Goal: Task Accomplishment & Management: Complete application form

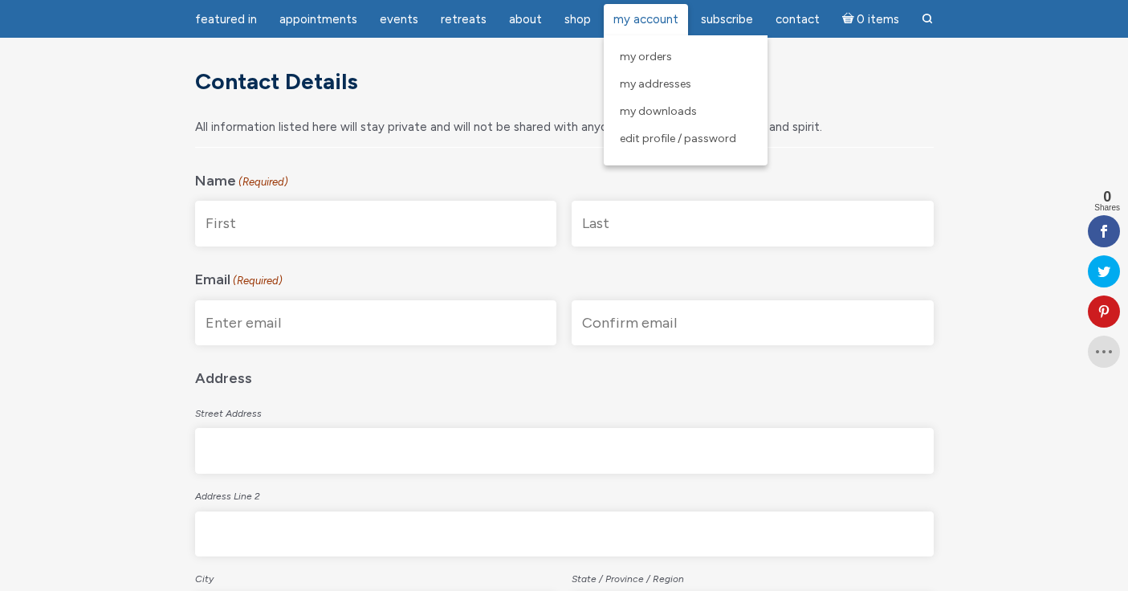
scroll to position [290, 0]
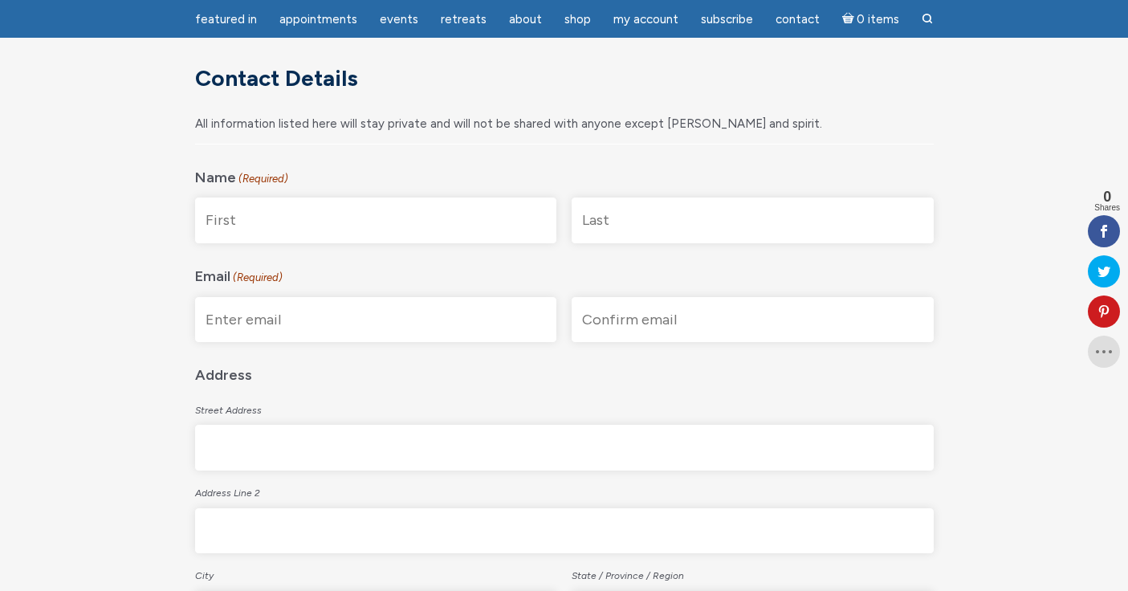
click at [247, 218] on input "First" at bounding box center [376, 221] width 362 height 46
type input "[PERSON_NAME]"
click at [599, 229] on input "Last" at bounding box center [753, 221] width 362 height 46
type input "[PERSON_NAME]"
click at [237, 327] on input "Enter Email" at bounding box center [376, 320] width 362 height 46
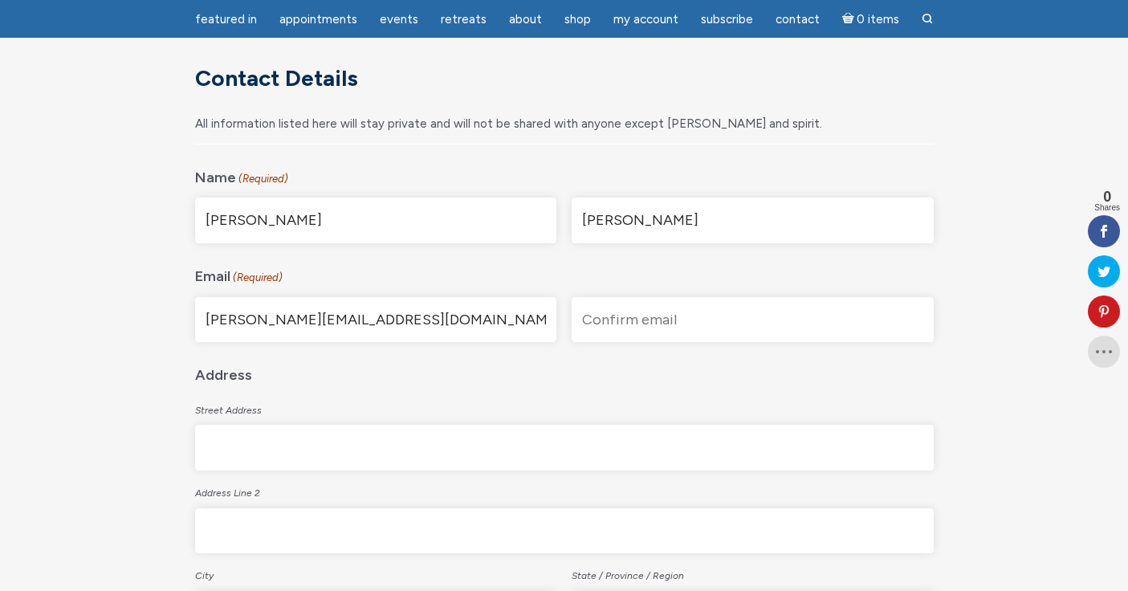
type input "[PERSON_NAME][EMAIL_ADDRESS][DOMAIN_NAME]"
click at [626, 324] on input "Confirm Email" at bounding box center [753, 320] width 362 height 46
type input "[PERSON_NAME][EMAIL_ADDRESS][DOMAIN_NAME]"
click at [241, 448] on input "Street Address" at bounding box center [564, 448] width 739 height 46
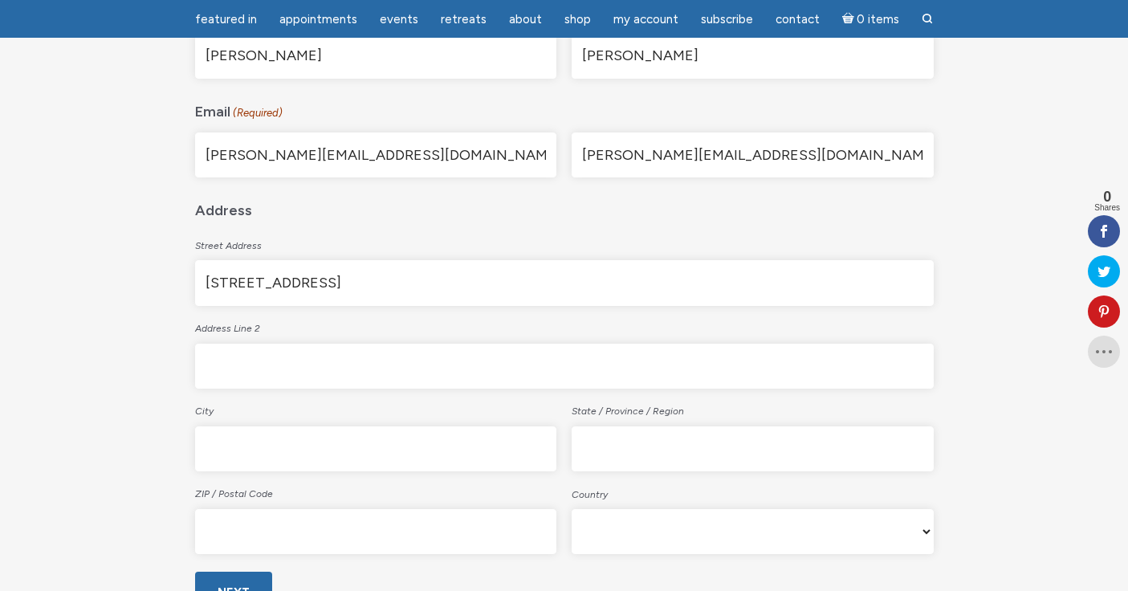
scroll to position [466, 0]
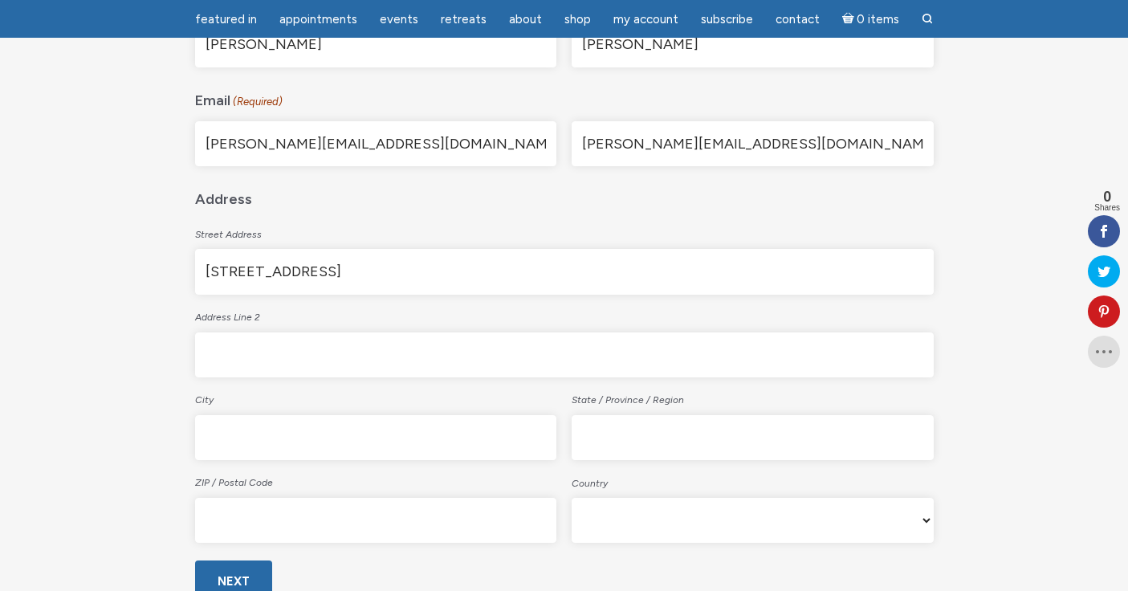
type input "[STREET_ADDRESS]"
click at [228, 442] on input "City" at bounding box center [376, 438] width 362 height 46
type input "[GEOGRAPHIC_DATA]"
click at [603, 440] on input "State / Province / Region" at bounding box center [753, 438] width 362 height 46
type input "CIO"
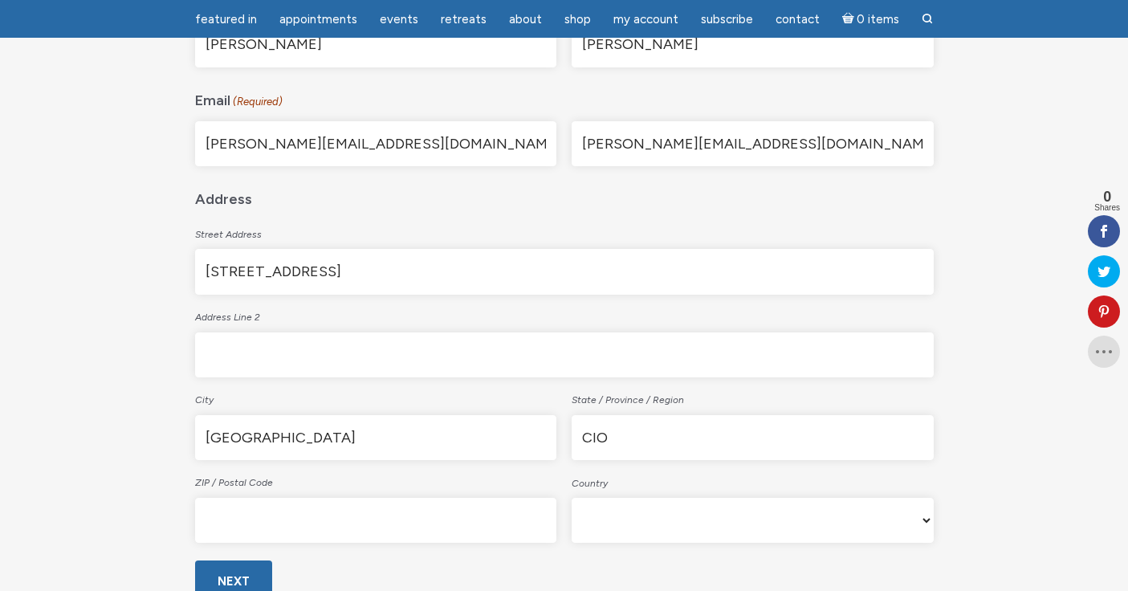
click at [238, 521] on input "ZIP / Postal Code" at bounding box center [376, 521] width 362 height 46
type input "80302"
click at [597, 438] on input "CIO" at bounding box center [753, 438] width 362 height 46
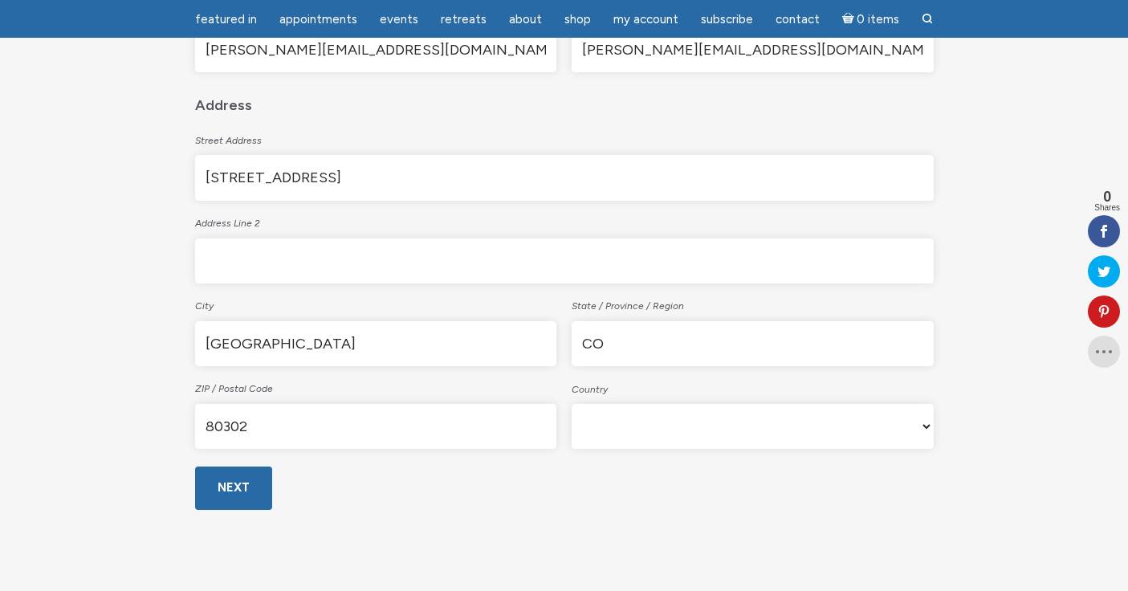
scroll to position [568, 0]
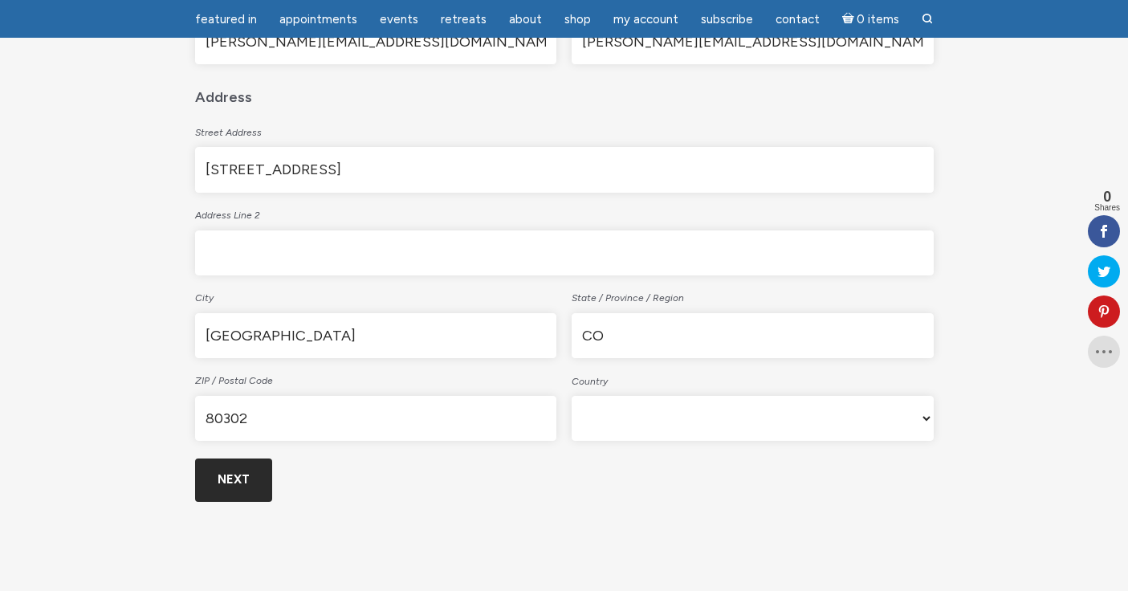
type input "CO"
click at [231, 475] on input "Next" at bounding box center [233, 480] width 77 height 43
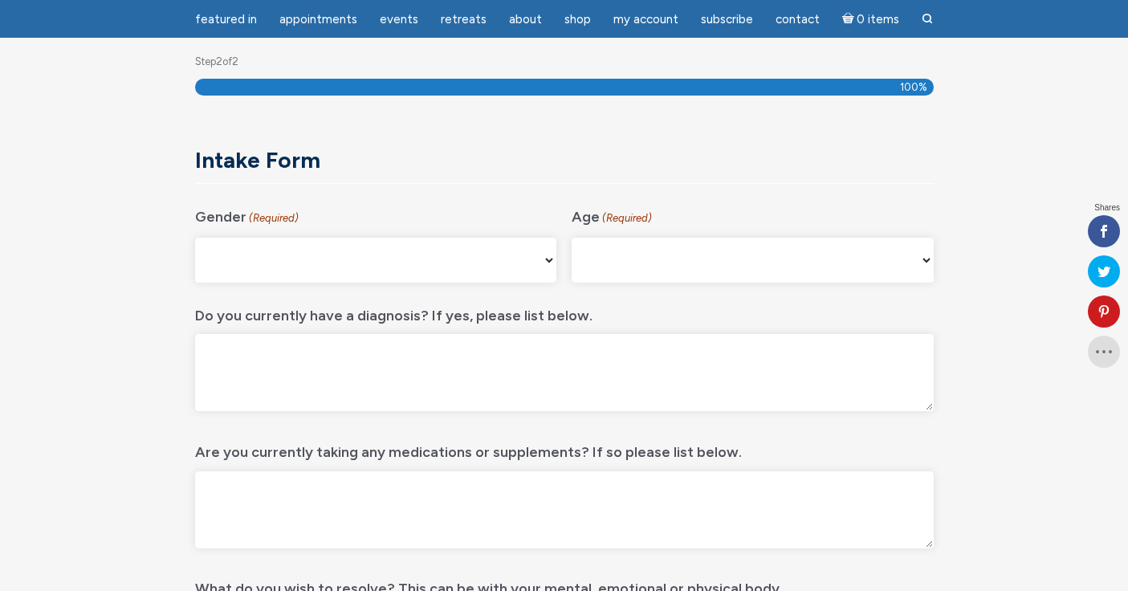
scroll to position [214, 0]
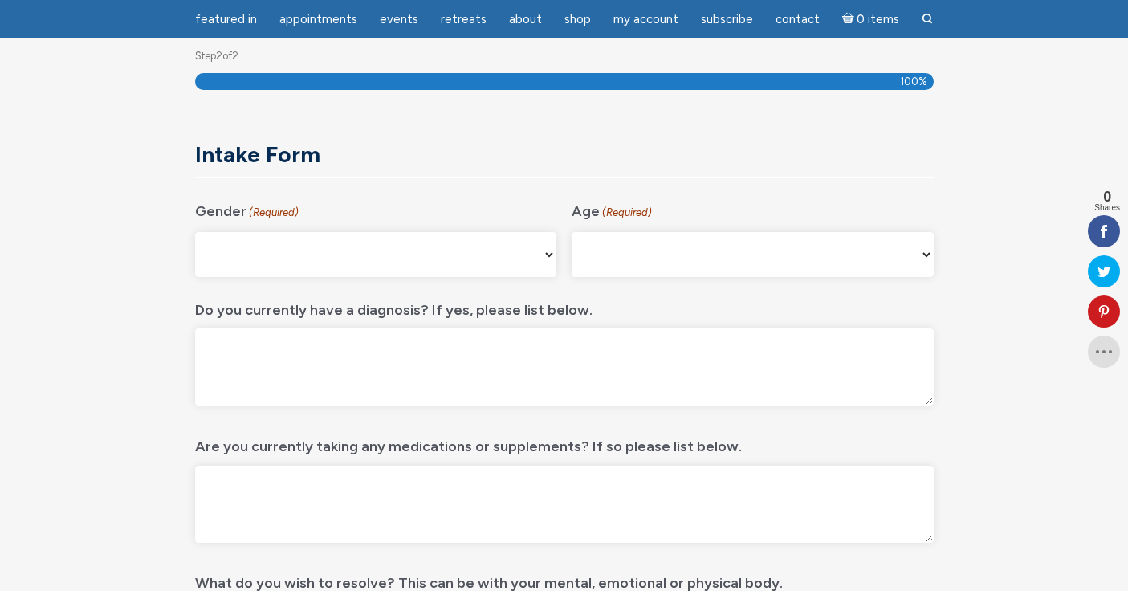
click at [546, 253] on select "[DEMOGRAPHIC_DATA] [DEMOGRAPHIC_DATA] [DEMOGRAPHIC_DATA] [DEMOGRAPHIC_DATA] My …" at bounding box center [376, 254] width 362 height 45
select select "[DEMOGRAPHIC_DATA]"
click at [195, 232] on select "[DEMOGRAPHIC_DATA] [DEMOGRAPHIC_DATA] [DEMOGRAPHIC_DATA] [DEMOGRAPHIC_DATA] My …" at bounding box center [376, 254] width 362 height 45
click at [603, 247] on select "[PHONE_NUMBER] [PHONE_NUMBER] 55-64 65+" at bounding box center [753, 254] width 362 height 45
select select "55-64"
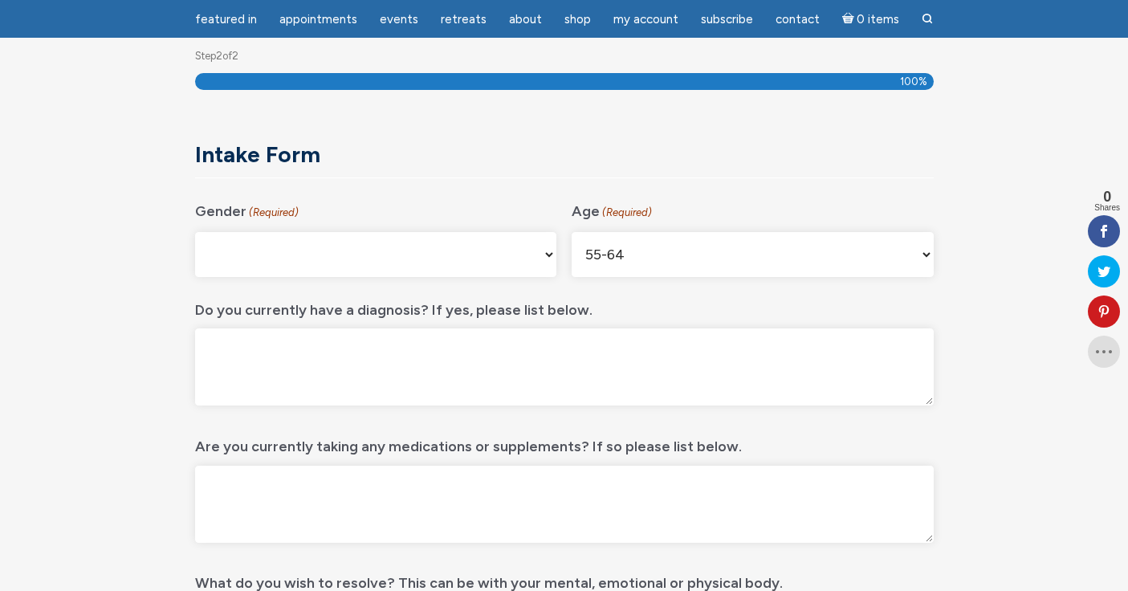
click at [572, 232] on select "[PHONE_NUMBER] [PHONE_NUMBER] 55-64 65+" at bounding box center [753, 254] width 362 height 45
click at [226, 350] on textarea "Do you currently have a diagnosis? If yes, please list below." at bounding box center [564, 366] width 739 height 77
click at [441, 348] on textarea "Stage 4 [MEDICAL_DATA] and metastasic Liuver [MEDICAL_DATA]" at bounding box center [564, 366] width 739 height 77
click at [412, 349] on textarea "Stage 4 [MEDICAL_DATA] and metastasic [MEDICAL_DATA]" at bounding box center [564, 366] width 739 height 77
click at [437, 368] on textarea "Stage 4 [MEDICAL_DATA] and metastic [MEDICAL_DATA]" at bounding box center [564, 366] width 739 height 77
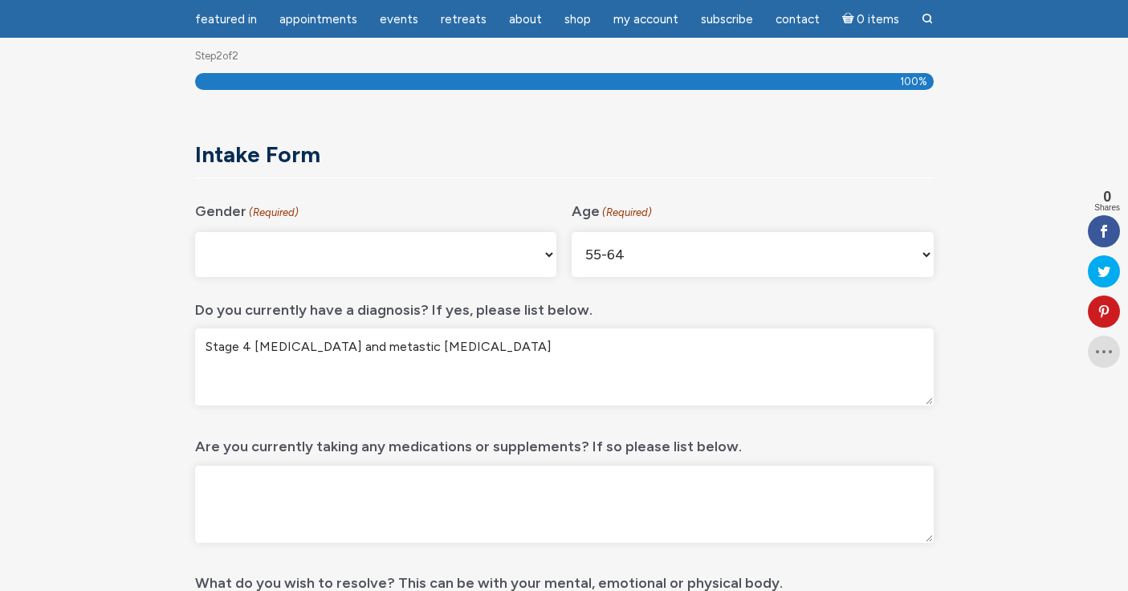
click at [400, 347] on textarea "Stage 4 [MEDICAL_DATA] and metastic [MEDICAL_DATA]" at bounding box center [564, 366] width 739 height 77
click at [581, 352] on textarea "Stage 4 [MEDICAL_DATA] and [MEDICAL_DATA] [MEDICAL_DATA]" at bounding box center [564, 366] width 739 height 77
click at [425, 347] on textarea "Stage 4 [MEDICAL_DATA] and [MEDICAL_DATA] [MEDICAL_DATA]" at bounding box center [564, 366] width 739 height 77
type textarea "Stage 4 [MEDICAL_DATA] and [MEDICAL_DATA] Stage 4 [MEDICAL_DATA]"
click at [218, 480] on textarea "Are you currently taking any medications or supplements? If so please list belo…" at bounding box center [564, 504] width 739 height 77
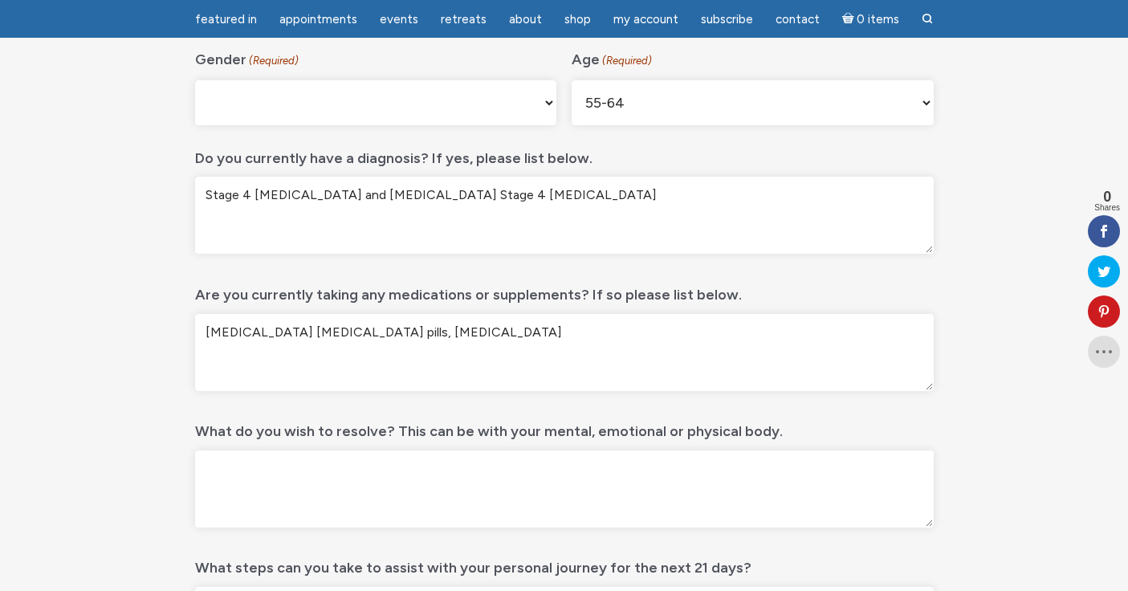
scroll to position [366, 0]
type textarea "[MEDICAL_DATA] [MEDICAL_DATA] pills, [MEDICAL_DATA]"
drag, startPoint x: 473, startPoint y: 196, endPoint x: 422, endPoint y: 195, distance: 50.6
click at [422, 195] on textarea "Stage 4 [MEDICAL_DATA] and [MEDICAL_DATA] Stage 4 [MEDICAL_DATA]" at bounding box center [564, 214] width 739 height 77
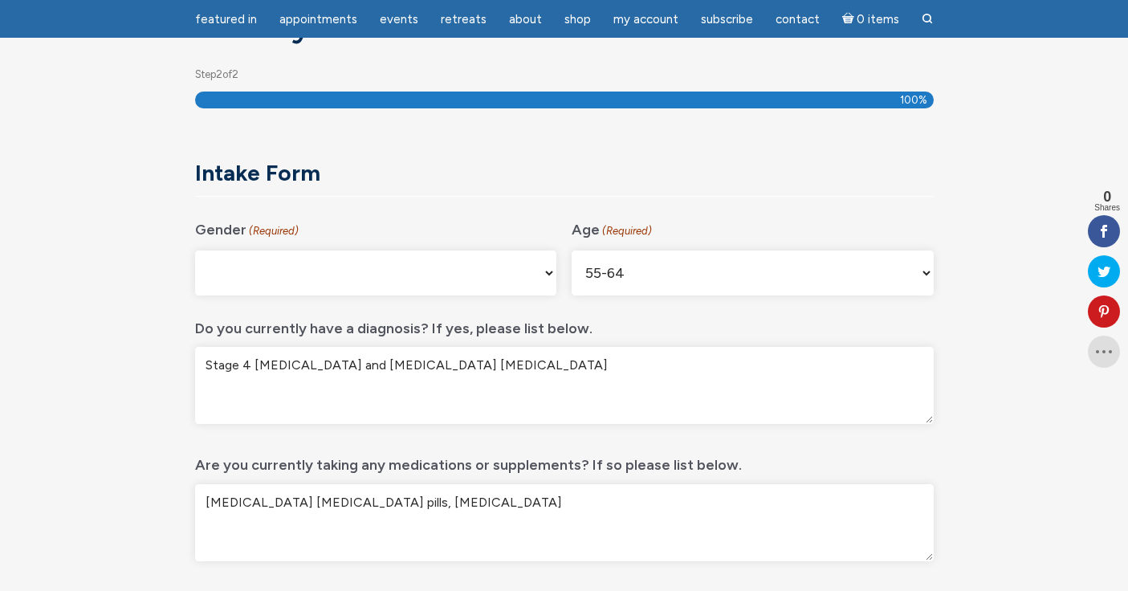
scroll to position [0, 0]
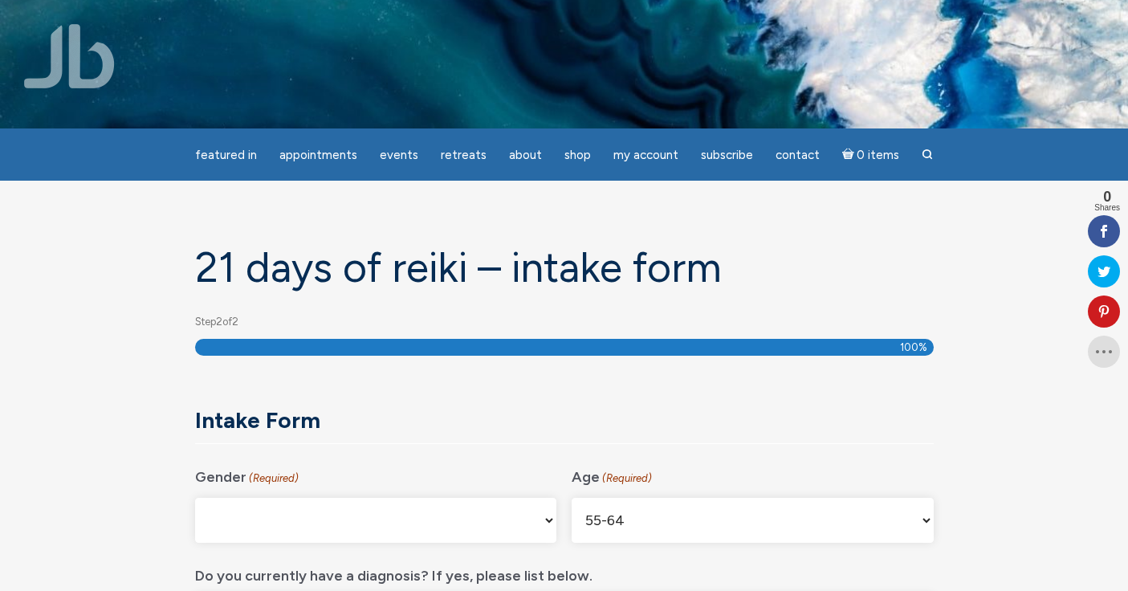
type textarea "Stage 4 [MEDICAL_DATA] and [MEDICAL_DATA] [MEDICAL_DATA]"
